Goal: Navigation & Orientation: Find specific page/section

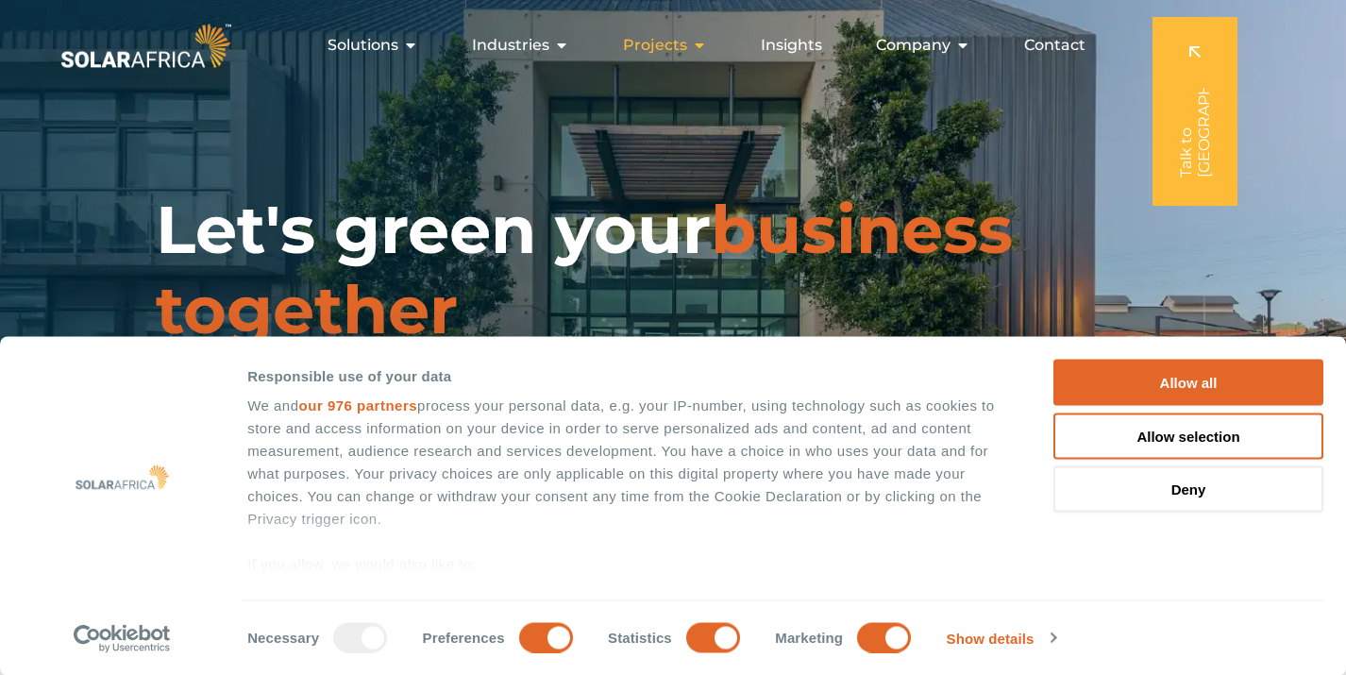
click at [703, 47] on icon "Menu" at bounding box center [699, 45] width 15 height 15
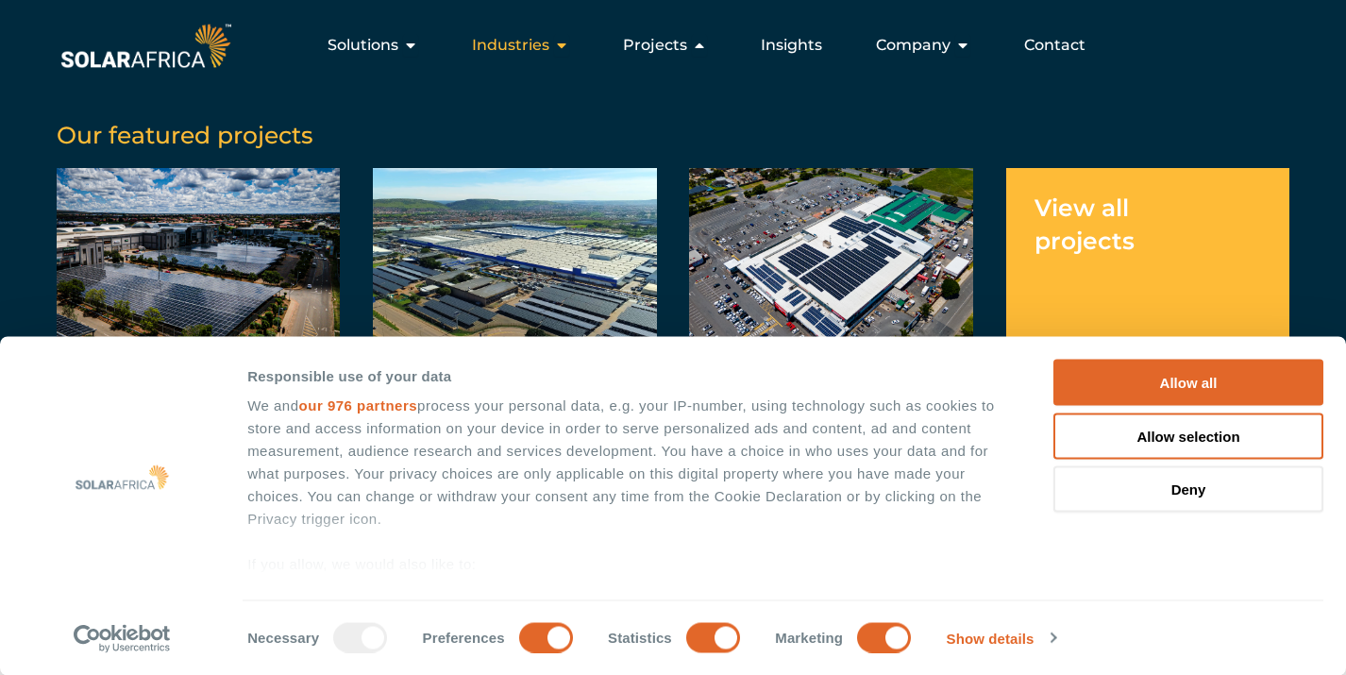
click at [564, 48] on icon "Menu" at bounding box center [561, 45] width 15 height 15
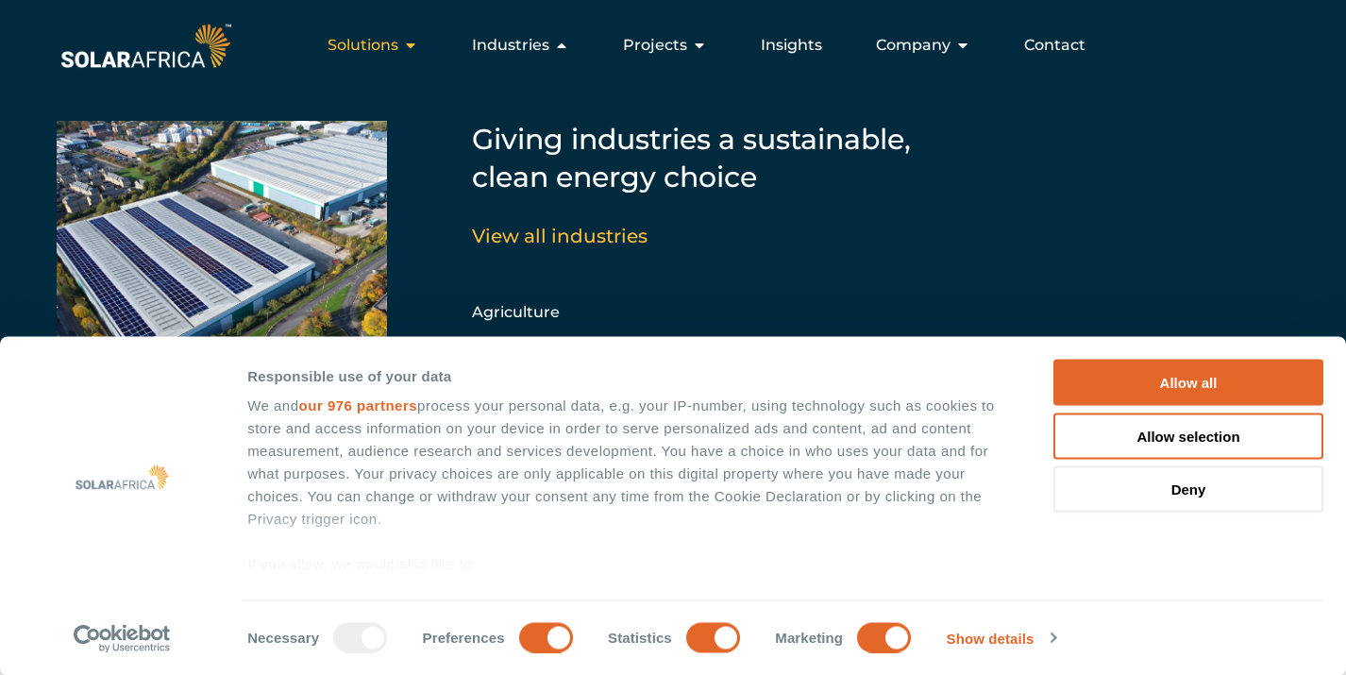
click at [426, 47] on div "Solutions Close Solutions Open Solutions" at bounding box center [372, 45] width 121 height 38
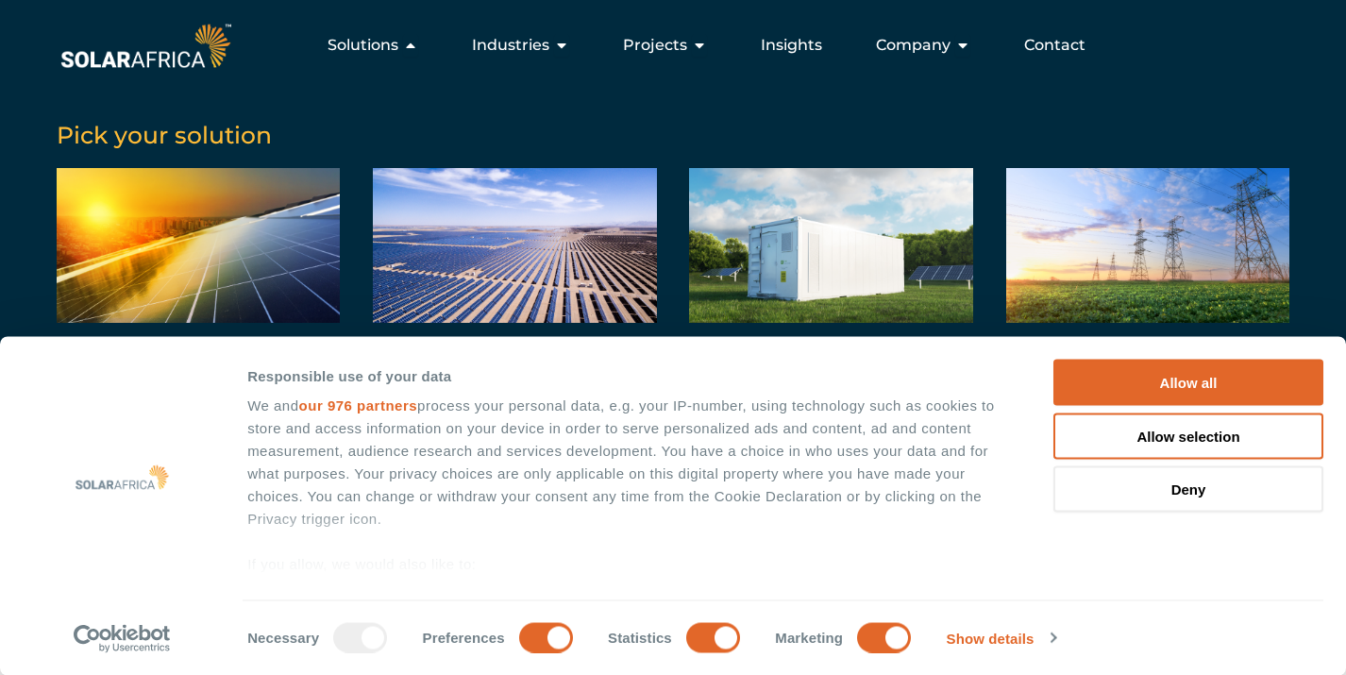
scroll to position [1468, 0]
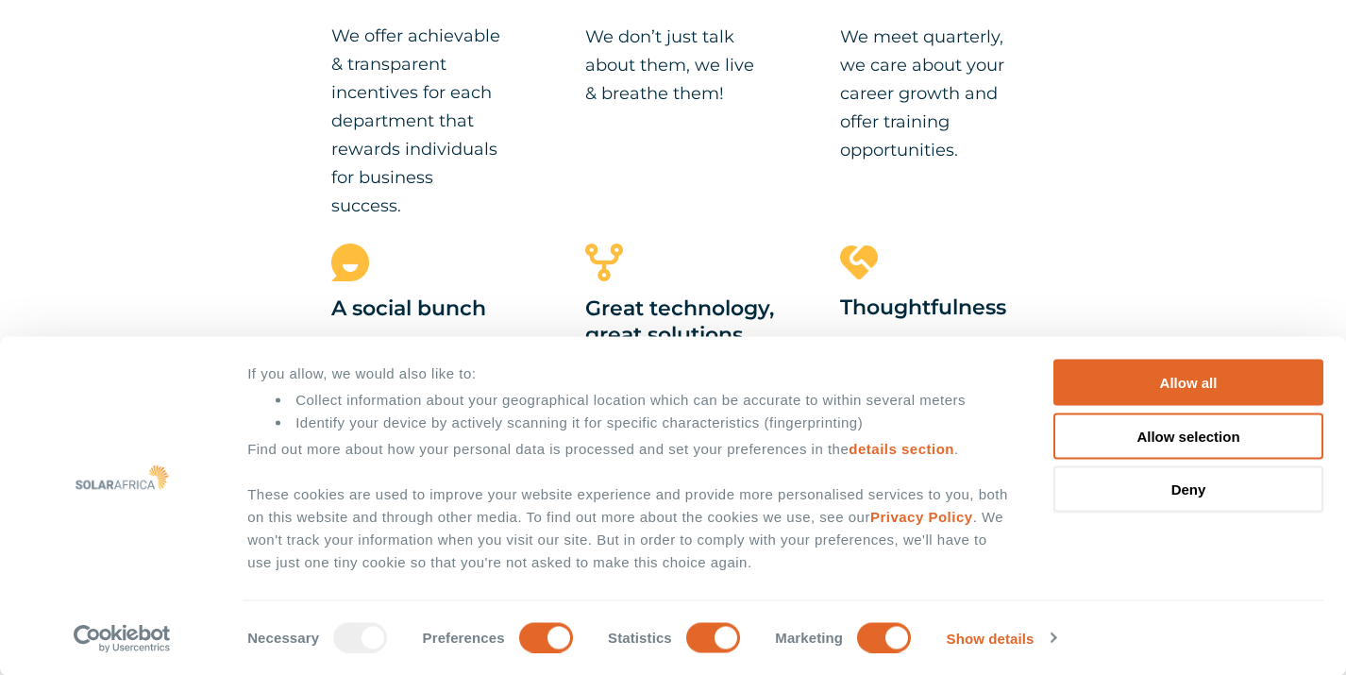
scroll to position [2076, 0]
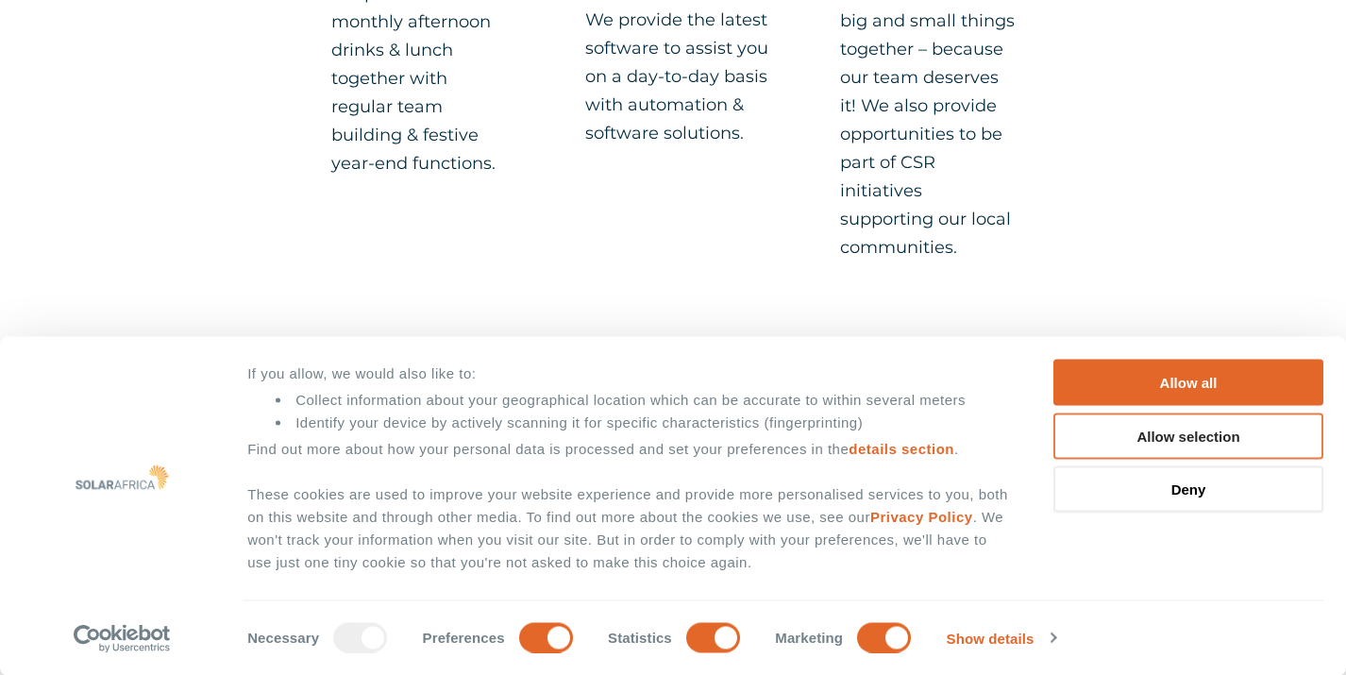
click at [1154, 439] on button "Allow selection" at bounding box center [1188, 435] width 270 height 46
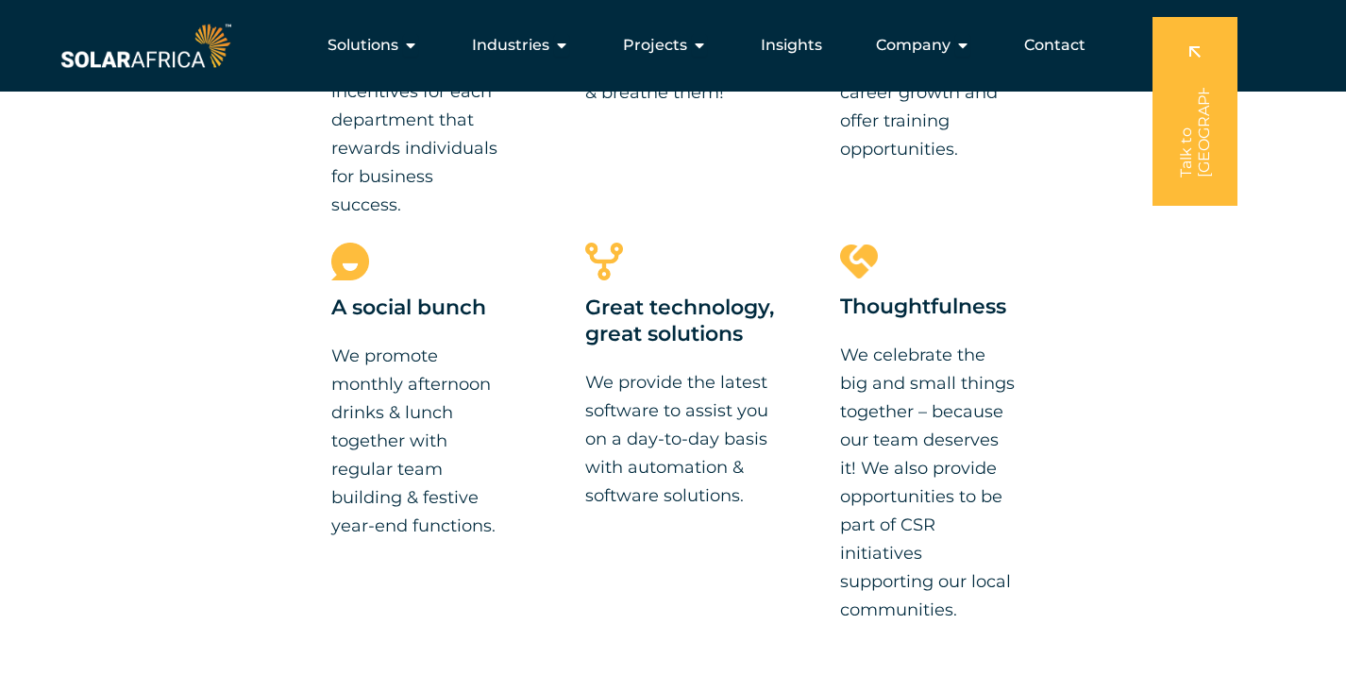
scroll to position [1320, 0]
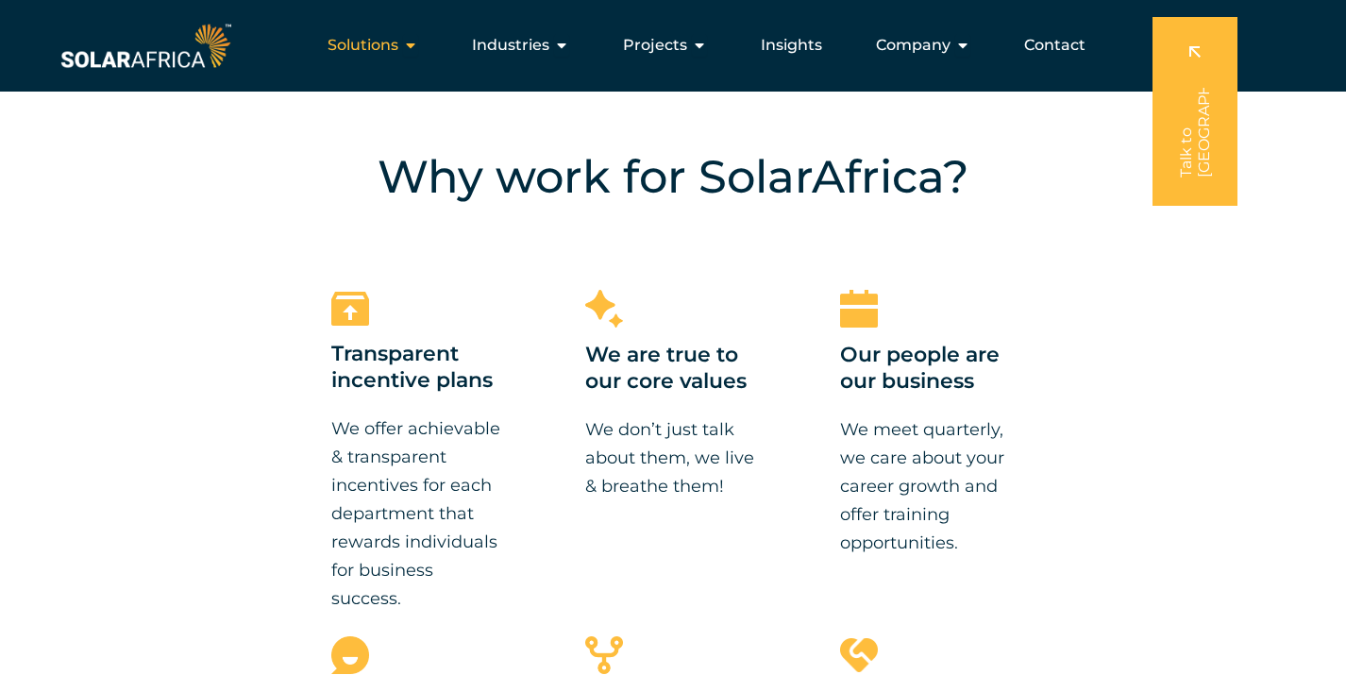
click at [415, 50] on icon "Menu" at bounding box center [410, 45] width 15 height 15
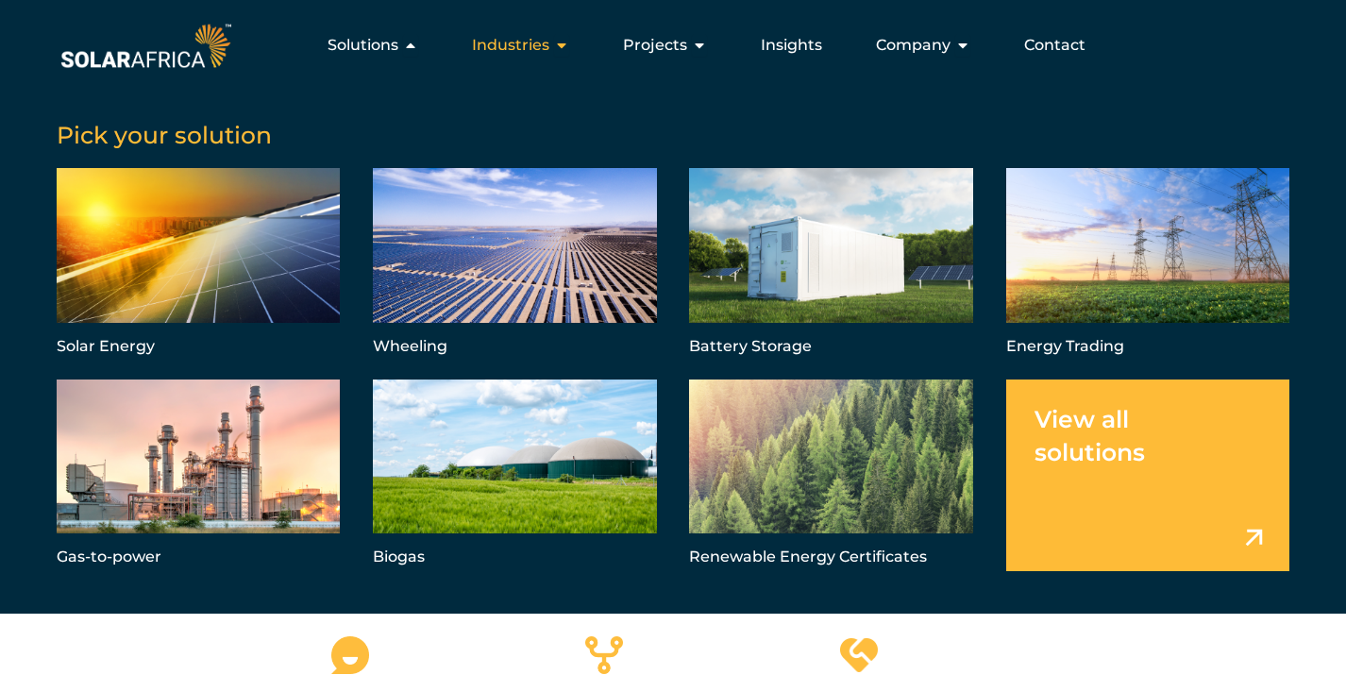
click at [569, 42] on icon "Menu" at bounding box center [561, 45] width 15 height 15
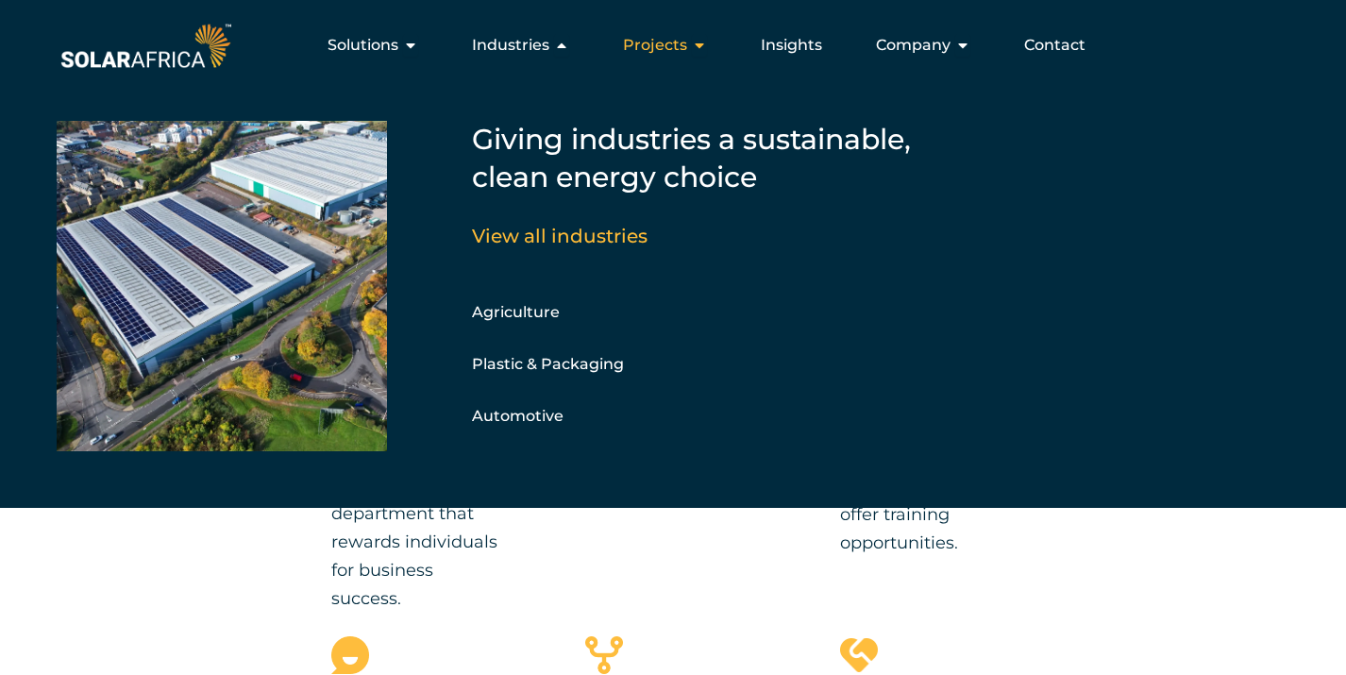
click at [679, 47] on span "Projects" at bounding box center [655, 45] width 64 height 23
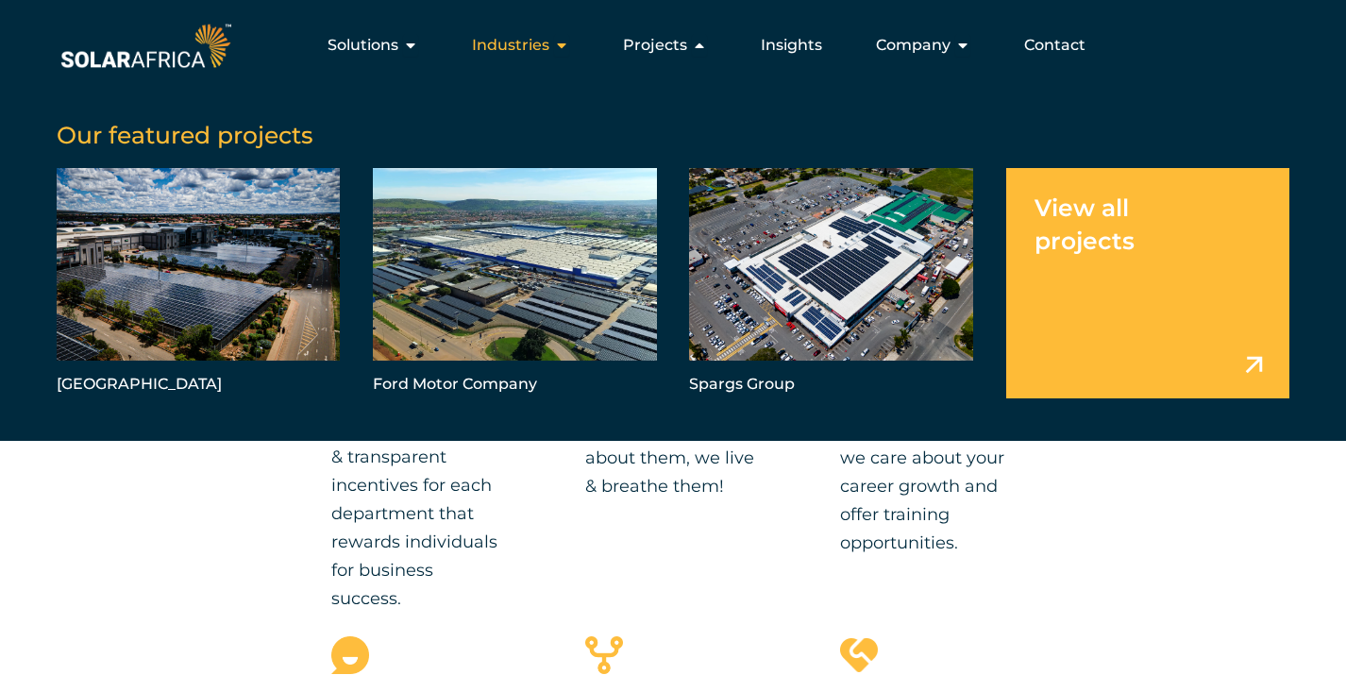
click at [569, 46] on icon "Menu" at bounding box center [561, 45] width 15 height 15
